Goal: Use online tool/utility: Utilize a website feature to perform a specific function

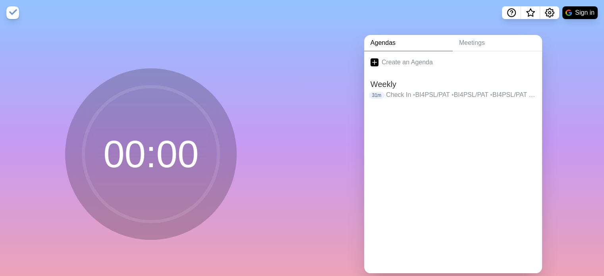
click at [13, 15] on img at bounding box center [12, 12] width 13 height 13
click at [479, 42] on link "Meetings" at bounding box center [497, 43] width 89 height 16
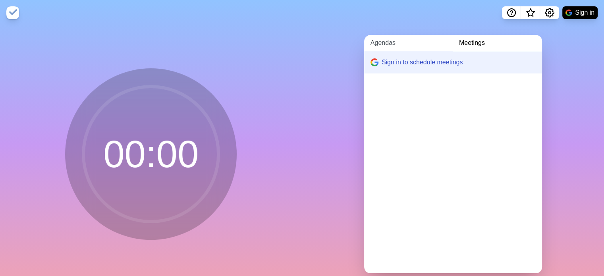
click at [417, 42] on link "Agendas" at bounding box center [408, 43] width 89 height 16
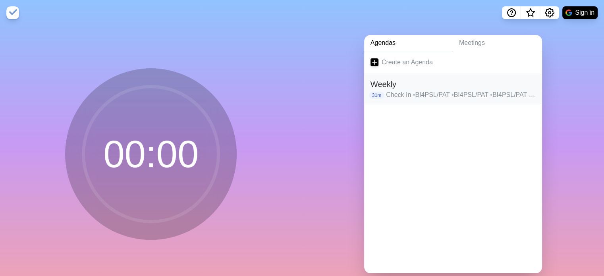
click at [413, 94] on span "•" at bounding box center [414, 94] width 2 height 7
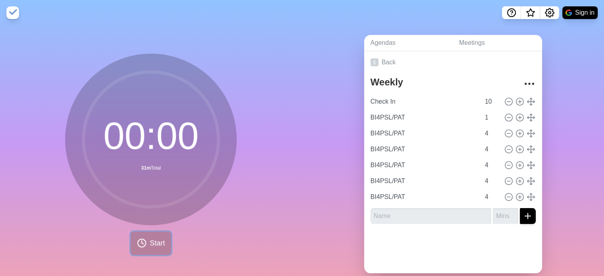
click at [137, 238] on icon at bounding box center [142, 243] width 10 height 10
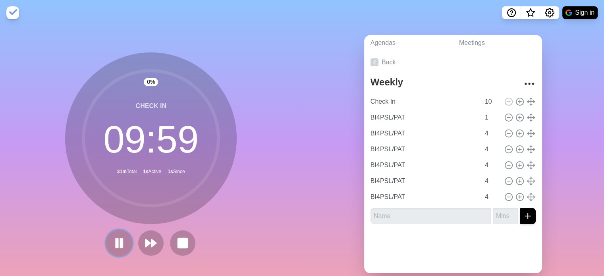
click at [106, 243] on button at bounding box center [119, 242] width 27 height 27
click at [188, 238] on button at bounding box center [183, 242] width 27 height 27
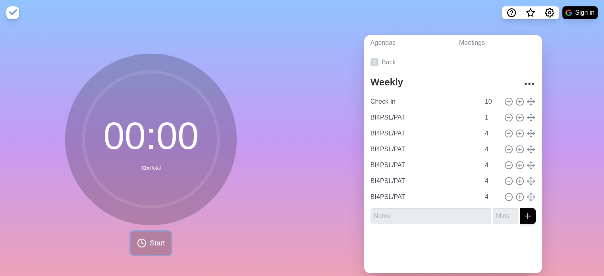
click at [138, 243] on circle at bounding box center [142, 243] width 8 height 8
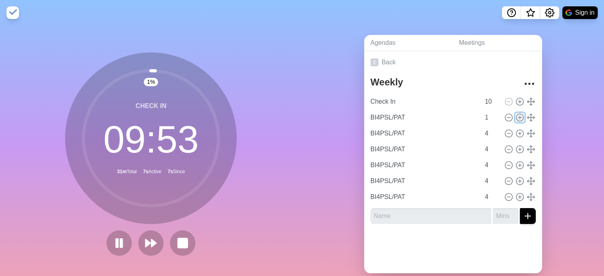
click at [515, 118] on icon at bounding box center [519, 117] width 9 height 9
type input "1"
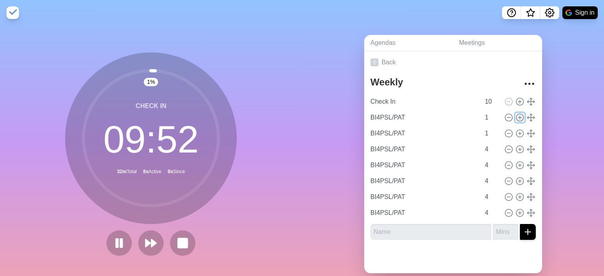
click at [515, 118] on icon at bounding box center [519, 117] width 9 height 9
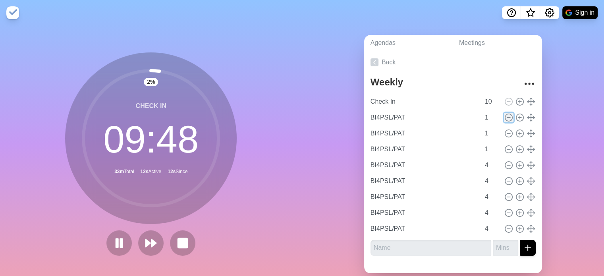
click at [504, 119] on icon at bounding box center [508, 117] width 9 height 9
type input "4"
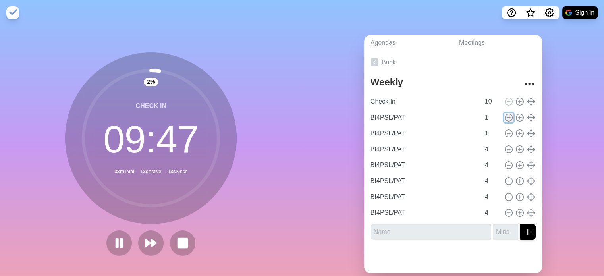
click at [504, 119] on icon at bounding box center [508, 117] width 9 height 9
type input "4"
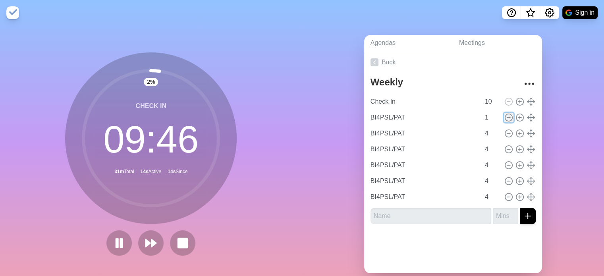
click at [504, 119] on icon at bounding box center [508, 117] width 9 height 9
type input "4"
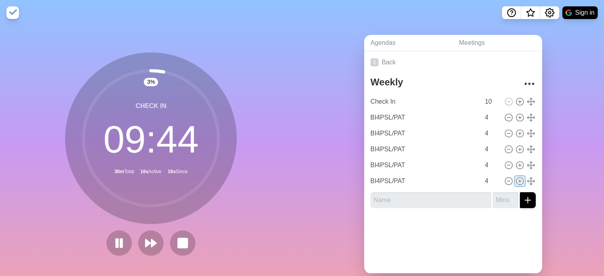
click at [515, 181] on icon at bounding box center [519, 181] width 9 height 9
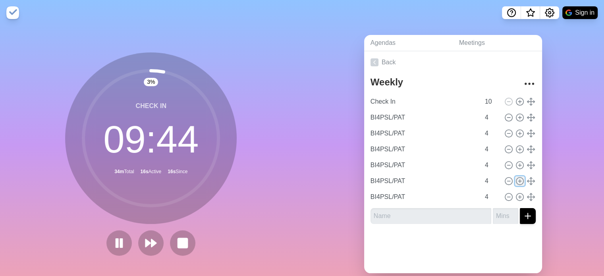
click at [515, 181] on icon at bounding box center [519, 181] width 9 height 9
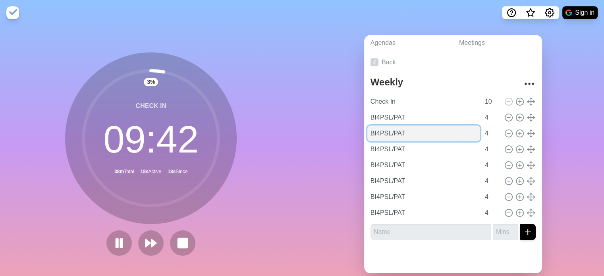
click at [381, 136] on input "BI4PSL/PAT" at bounding box center [423, 133] width 113 height 16
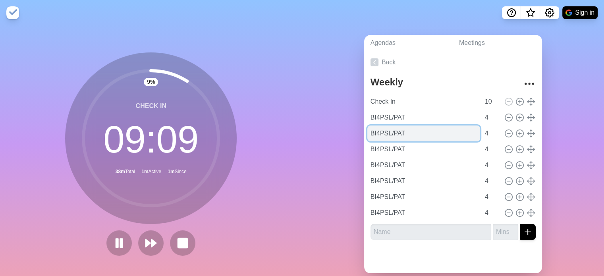
paste input "S4HANA"
type input "S4HANA"
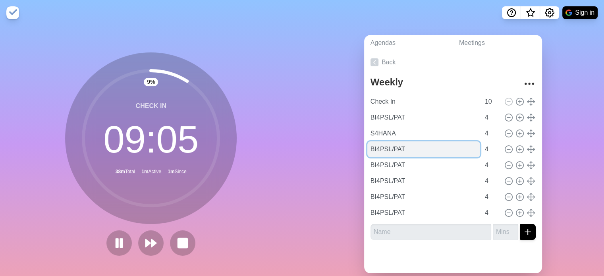
click at [380, 148] on input "BI4PSL/PAT" at bounding box center [423, 149] width 113 height 16
paste input "DA-PSL"
click at [380, 148] on input "DA-PSL" at bounding box center [423, 149] width 113 height 16
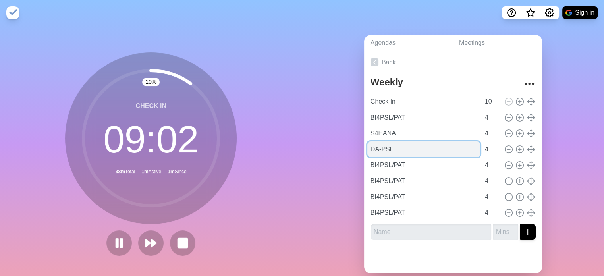
type input "DA-PSL"
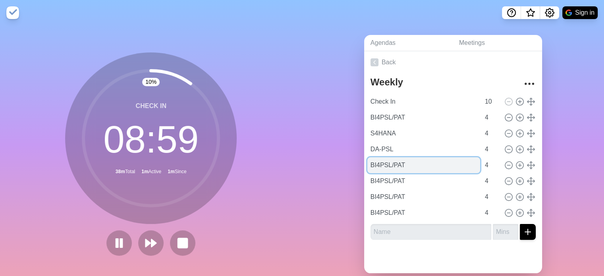
click at [376, 168] on input "BI4PSL/PAT" at bounding box center [423, 165] width 113 height 16
paste input "Digi Hub PBM"
type input "Digi Hub PBM"
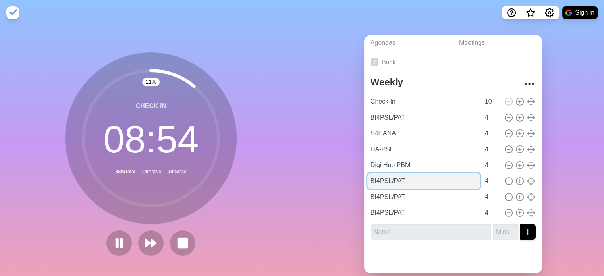
click at [387, 180] on input "BI4PSL/PAT" at bounding box center [423, 181] width 113 height 16
paste input "PSL Entwicklung"
type input "PSL Entwicklung"
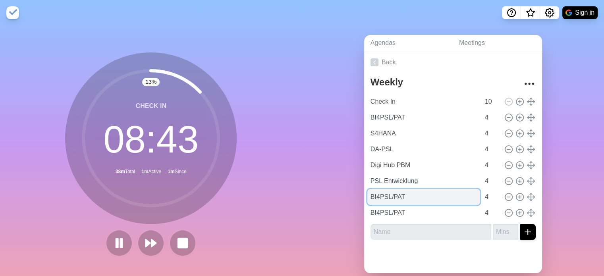
click at [391, 199] on input "BI4PSL/PAT" at bounding box center [423, 197] width 113 height 16
paste input "PSL Betrieb"
type input "PSL Betrieb"
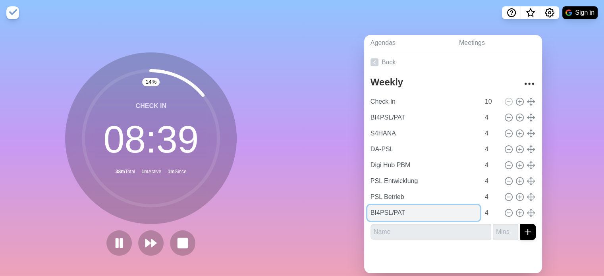
click at [389, 214] on input "BI4PSL/PAT" at bounding box center [423, 213] width 113 height 16
paste input "Digi Boost"
drag, startPoint x: 434, startPoint y: 212, endPoint x: 335, endPoint y: 214, distance: 98.5
click at [335, 214] on div "Agendas Meetings Back Weekly Check In 10 BI4PSL/PAT 4 S4HANA 4 DA-PSL 4 Digi Hu…" at bounding box center [453, 157] width 302 height 264
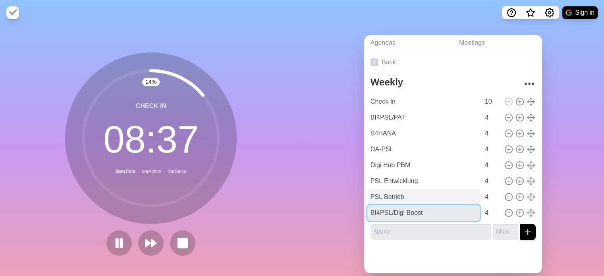
paste input "text"
type input "Digi Boost"
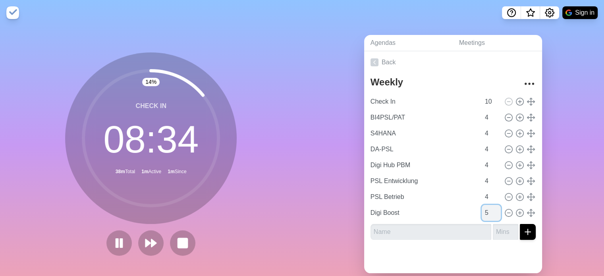
click at [488, 210] on input "5" at bounding box center [491, 213] width 19 height 16
type input "6"
click at [488, 210] on input "6" at bounding box center [491, 213] width 19 height 16
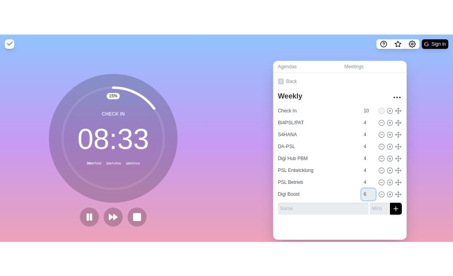
scroll to position [19, 0]
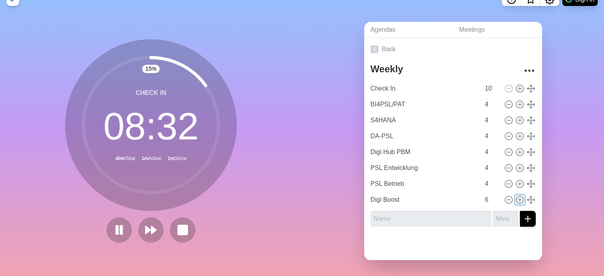
click at [515, 195] on icon at bounding box center [519, 199] width 9 height 9
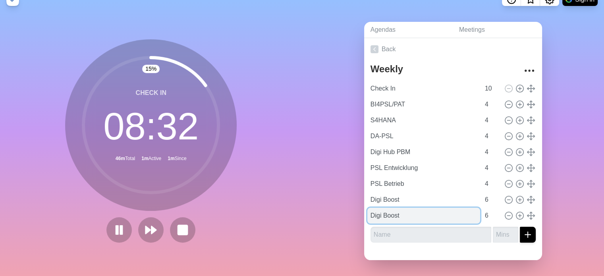
click at [381, 211] on input "Digi Boost" at bounding box center [423, 216] width 113 height 16
type input "Aktuelles"
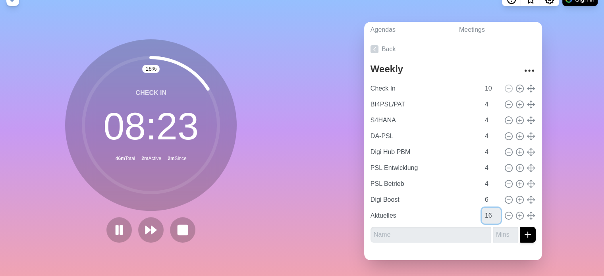
type input "15"
click at [576, 154] on div "Agendas Meetings Back Weekly Check In 10 BI4PSL/PAT 4 S4HANA 4 DA-PSL 4 Digi Hu…" at bounding box center [453, 144] width 302 height 264
click at [523, 64] on icon "More" at bounding box center [529, 70] width 13 height 13
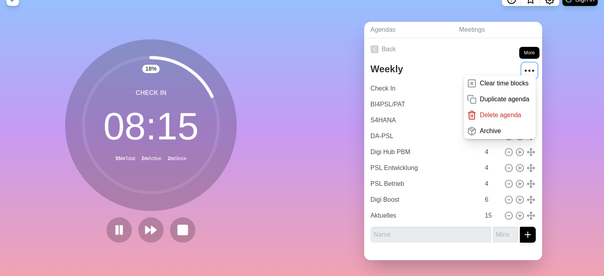
click at [523, 64] on icon "More" at bounding box center [529, 70] width 13 height 13
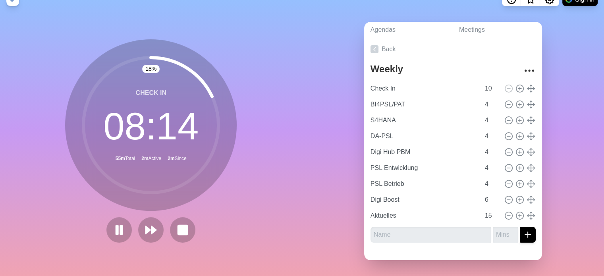
click at [557, 92] on div "Agendas Meetings Back Weekly Check In 10 BI4PSL/PAT 4 S4HANA 4 DA-PSL 4 Digi Hu…" at bounding box center [453, 144] width 302 height 264
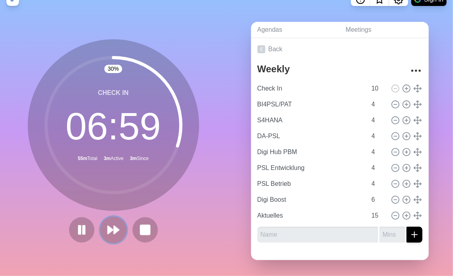
click at [118, 220] on button at bounding box center [113, 229] width 27 height 27
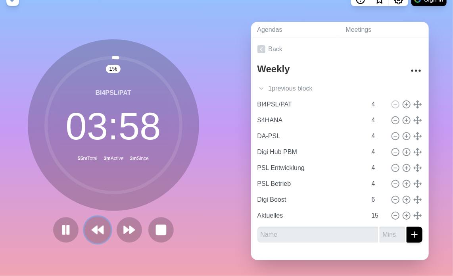
click at [96, 229] on icon at bounding box center [97, 229] width 13 height 13
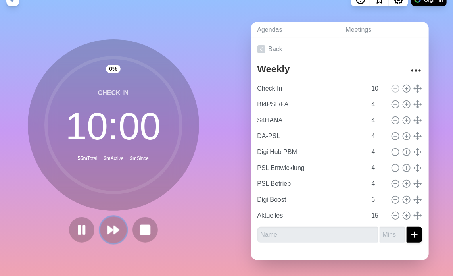
click at [121, 220] on button at bounding box center [113, 229] width 27 height 27
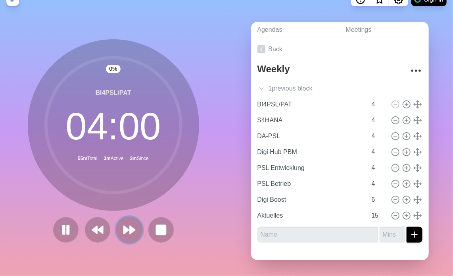
click at [124, 226] on polygon at bounding box center [126, 230] width 5 height 8
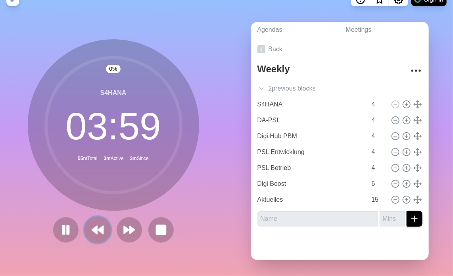
click at [101, 224] on button at bounding box center [97, 229] width 27 height 27
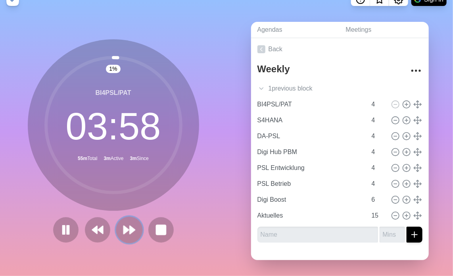
click at [124, 226] on polygon at bounding box center [126, 230] width 5 height 8
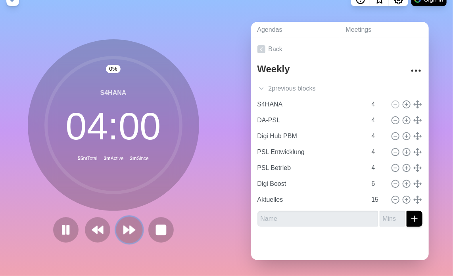
click at [124, 226] on polygon at bounding box center [126, 230] width 5 height 8
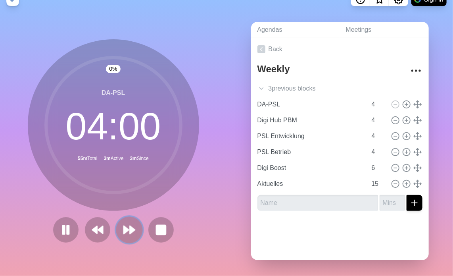
click at [124, 226] on polygon at bounding box center [126, 230] width 5 height 8
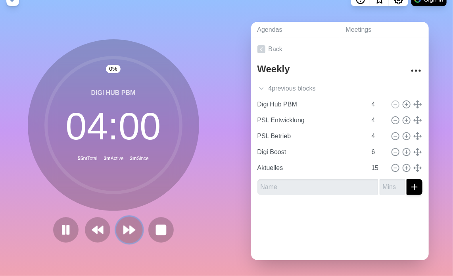
click at [124, 226] on polygon at bounding box center [126, 230] width 5 height 8
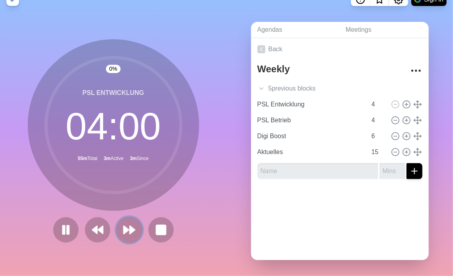
click at [124, 226] on polygon at bounding box center [126, 230] width 5 height 8
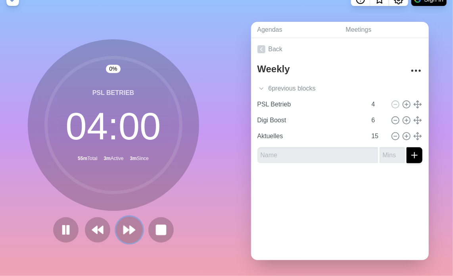
click at [124, 226] on polygon at bounding box center [126, 230] width 5 height 8
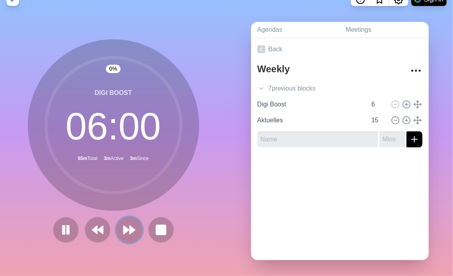
click at [124, 226] on polygon at bounding box center [126, 230] width 5 height 8
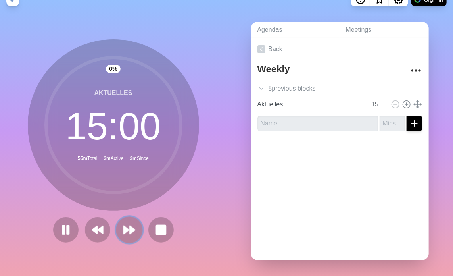
click at [124, 226] on polygon at bounding box center [126, 230] width 5 height 8
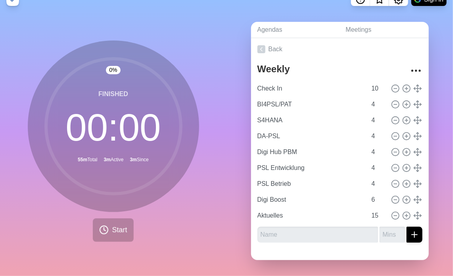
click at [124, 225] on span "Start" at bounding box center [119, 230] width 15 height 11
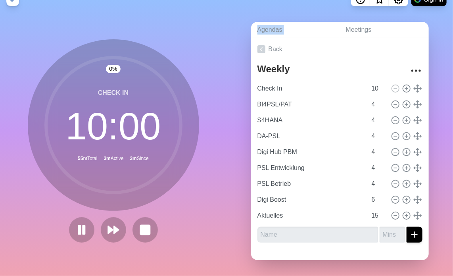
click at [124, 223] on div at bounding box center [113, 229] width 95 height 25
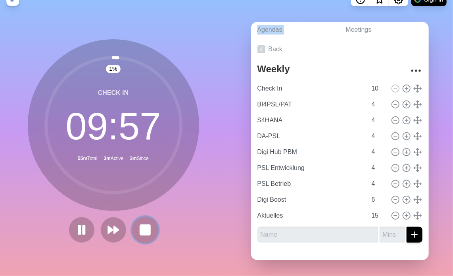
click at [151, 225] on button at bounding box center [145, 229] width 27 height 27
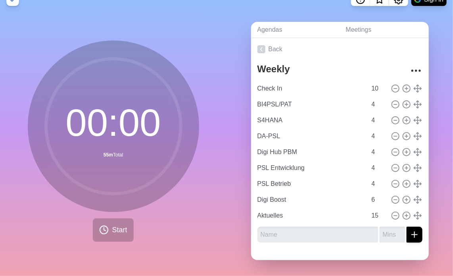
click at [205, 214] on div "00 : 00 55m Total Start" at bounding box center [113, 144] width 227 height 264
click at [410, 64] on icon "More" at bounding box center [416, 70] width 13 height 13
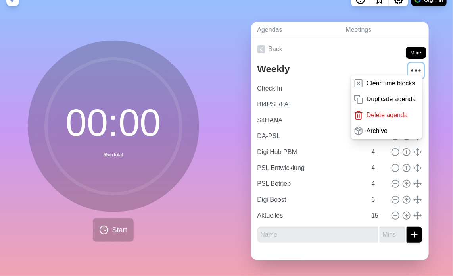
click at [410, 64] on icon "More" at bounding box center [416, 70] width 13 height 13
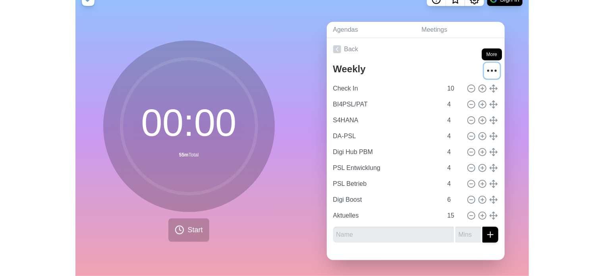
scroll to position [0, 0]
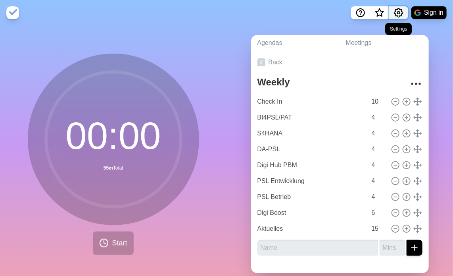
click at [399, 10] on icon "Settings" at bounding box center [399, 13] width 10 height 10
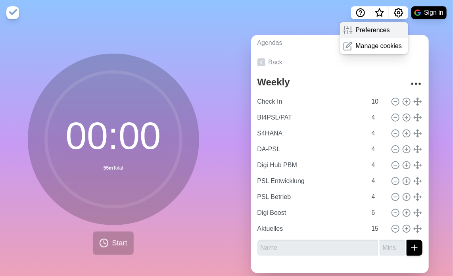
click at [382, 27] on p "Preferences" at bounding box center [373, 30] width 34 height 10
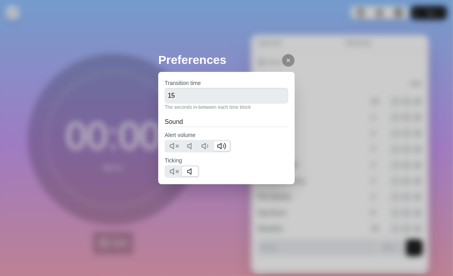
click at [285, 59] on icon at bounding box center [288, 60] width 6 height 6
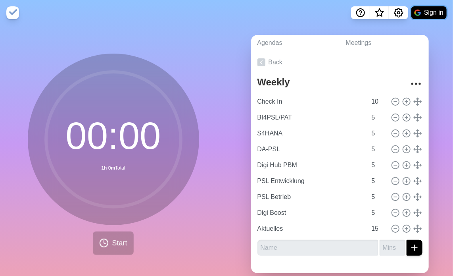
click at [432, 9] on button "Sign in" at bounding box center [429, 12] width 35 height 13
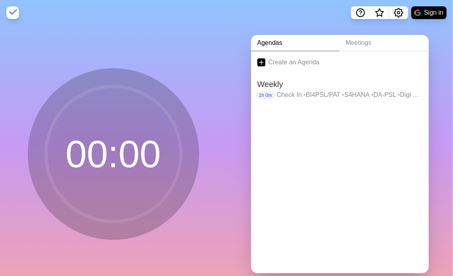
click at [15, 13] on img at bounding box center [12, 12] width 13 height 13
drag, startPoint x: 12, startPoint y: 11, endPoint x: 6, endPoint y: 39, distance: 29.2
click at [6, 39] on div "00 : 00" at bounding box center [113, 157] width 227 height 264
click at [326, 94] on p "Check In • BI4PSL/PAT • S4HANA • DA-PSL • Digi Hub PBM • PSL Entwicklung • PSL …" at bounding box center [350, 95] width 146 height 10
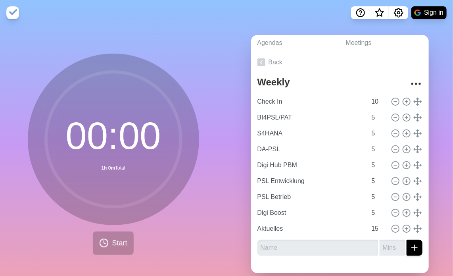
click at [13, 11] on img at bounding box center [12, 12] width 13 height 13
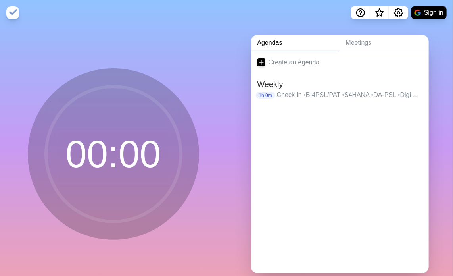
drag, startPoint x: 108, startPoint y: 171, endPoint x: 115, endPoint y: 242, distance: 71.0
click at [115, 242] on div "00 : 00" at bounding box center [113, 157] width 227 height 264
click at [356, 37] on link "Meetings" at bounding box center [384, 43] width 89 height 16
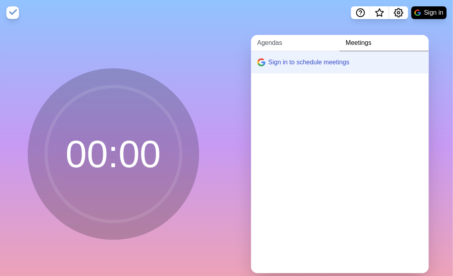
click at [311, 41] on link "Agendas" at bounding box center [295, 43] width 89 height 16
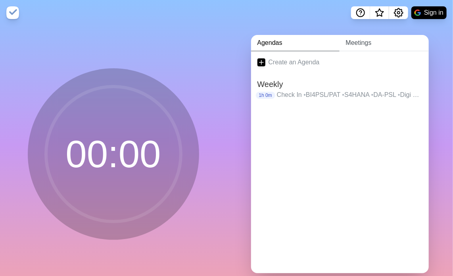
click at [357, 41] on link "Meetings" at bounding box center [384, 43] width 89 height 16
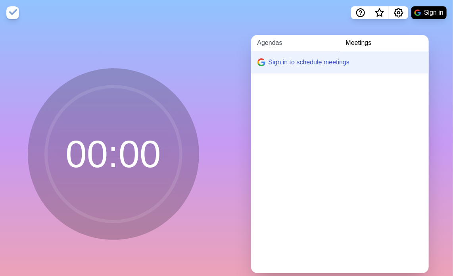
click at [315, 43] on link "Agendas" at bounding box center [295, 43] width 89 height 16
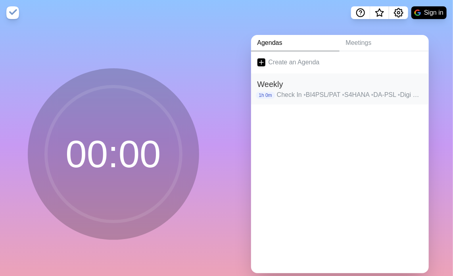
click at [306, 94] on p "Check In • BI4PSL/PAT • S4HANA • DA-PSL • Digi Hub PBM • PSL Entwicklung • PSL …" at bounding box center [350, 95] width 146 height 10
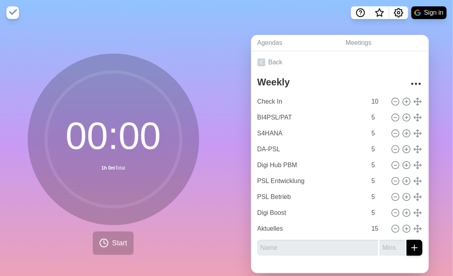
click at [194, 125] on div "00 : 00 1h 0m Total" at bounding box center [114, 140] width 172 height 172
